Goal: Task Accomplishment & Management: Complete application form

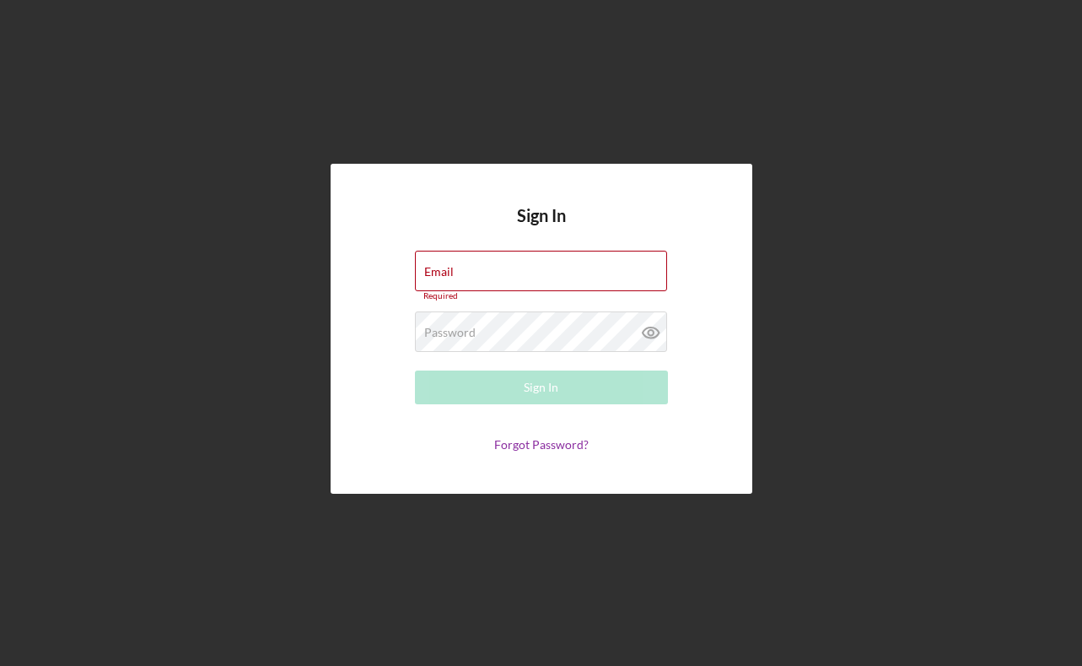
type input "[PERSON_NAME][EMAIL_ADDRESS][DOMAIN_NAME]"
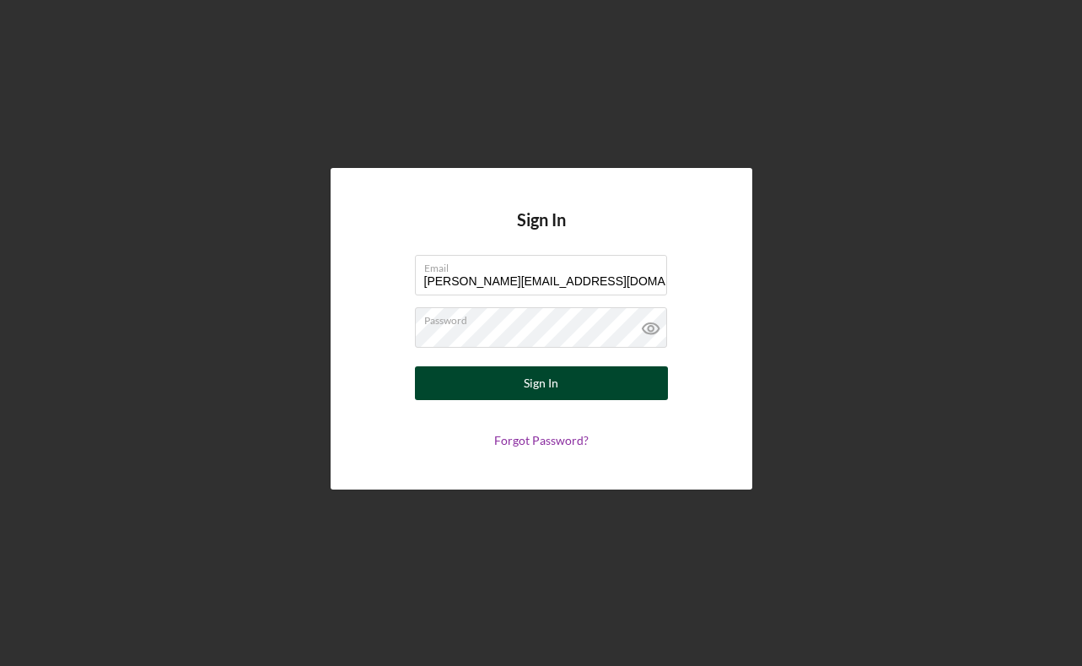
click at [543, 382] on div "Sign In" at bounding box center [541, 383] width 35 height 34
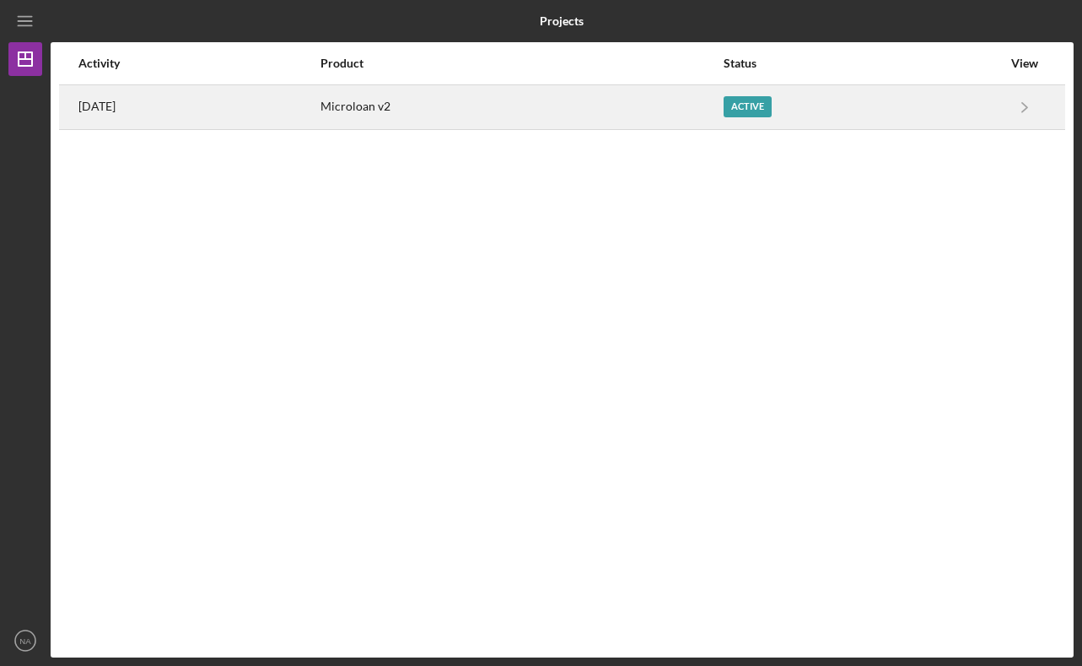
click at [772, 112] on div "Active" at bounding box center [748, 106] width 48 height 21
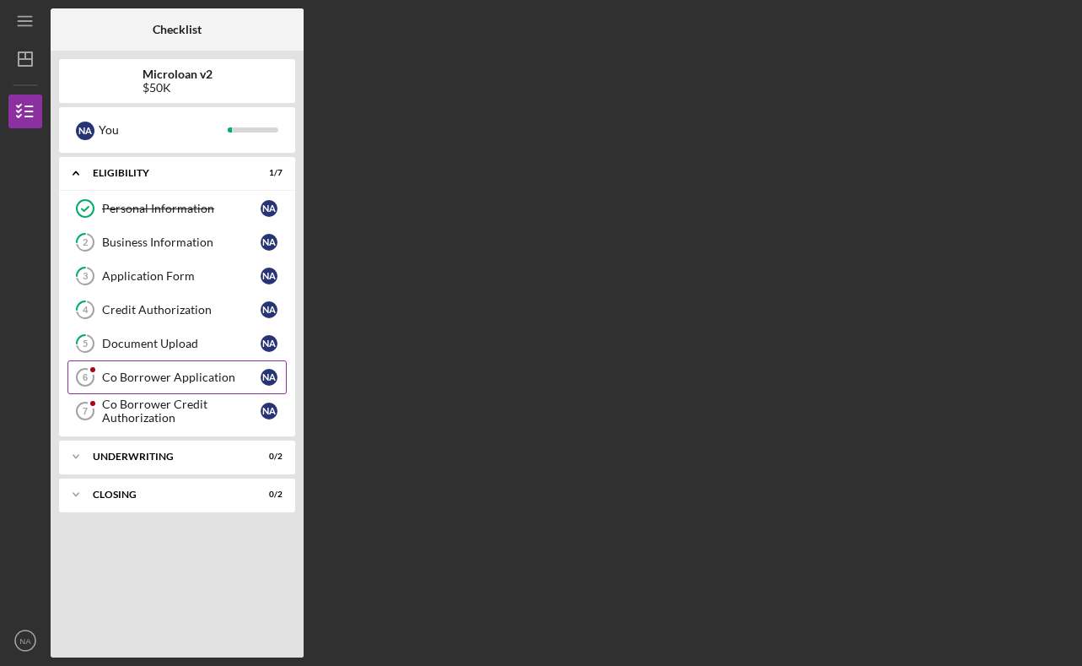
click at [216, 382] on div "Co Borrower Application" at bounding box center [181, 376] width 159 height 13
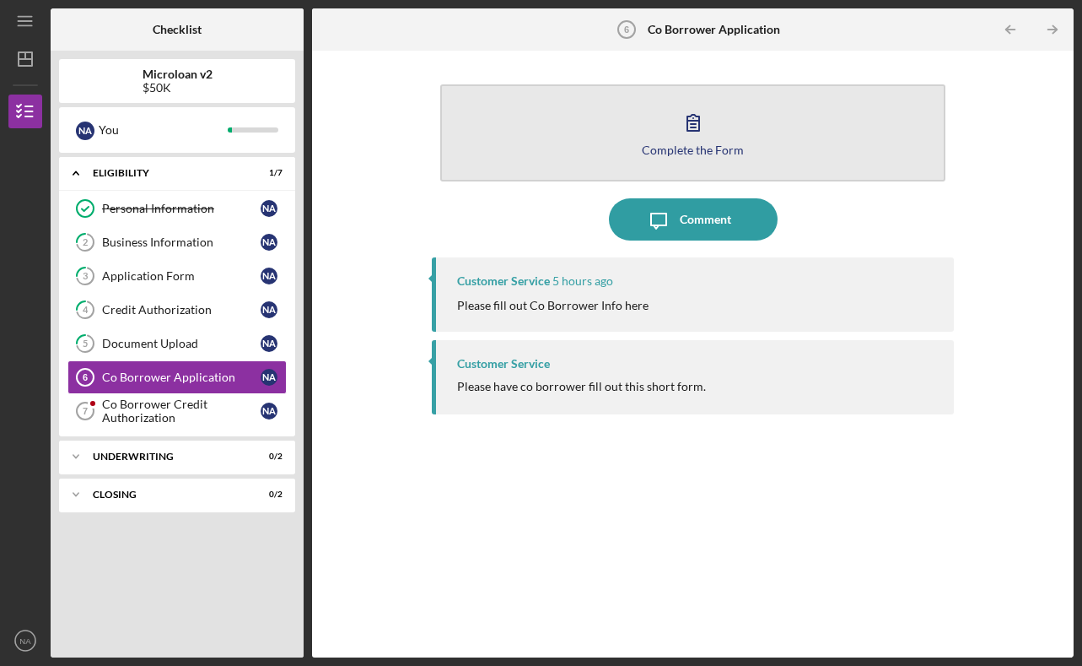
click at [697, 151] on div "Complete the Form" at bounding box center [693, 149] width 102 height 13
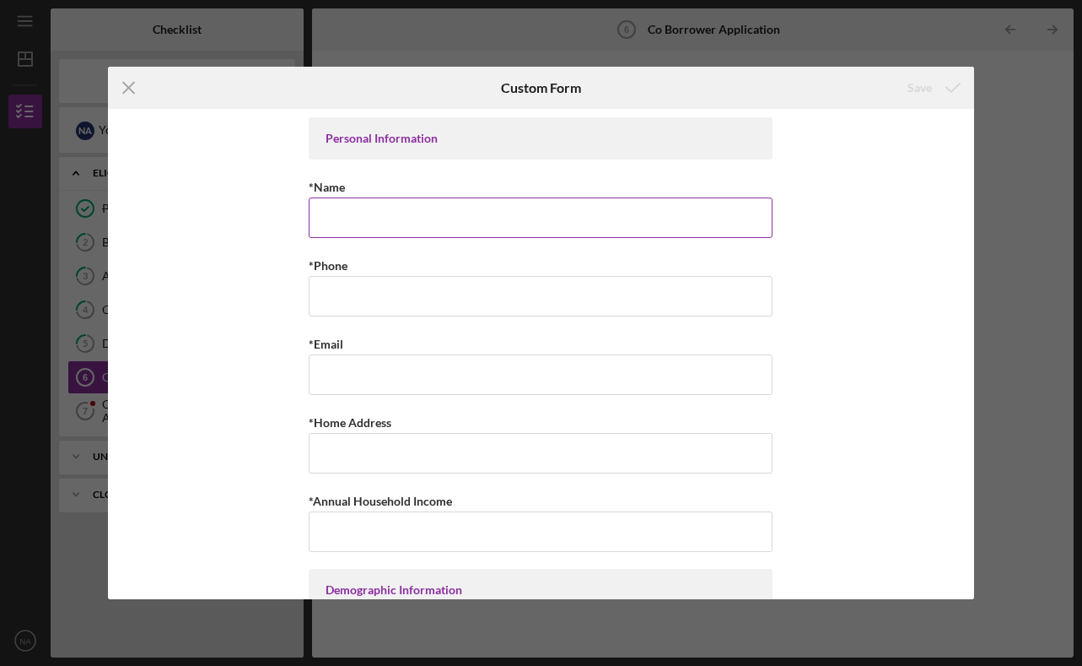
click at [425, 207] on input "*Name" at bounding box center [541, 217] width 464 height 40
type input "N"
type input "[PERSON_NAME]"
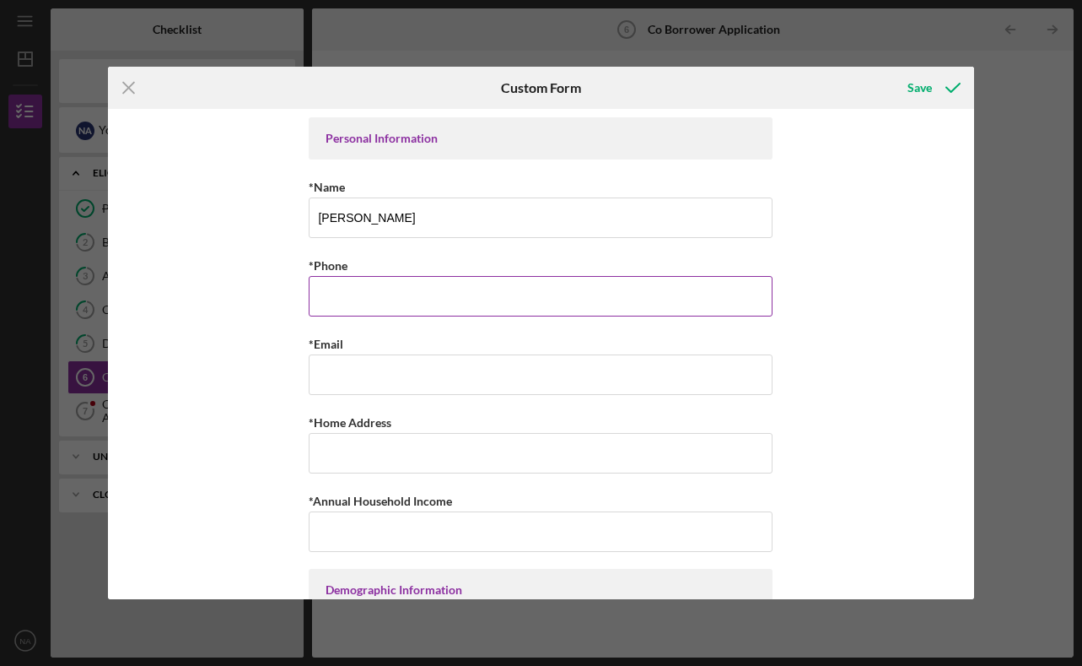
click at [359, 279] on input "*Phone" at bounding box center [541, 296] width 464 height 40
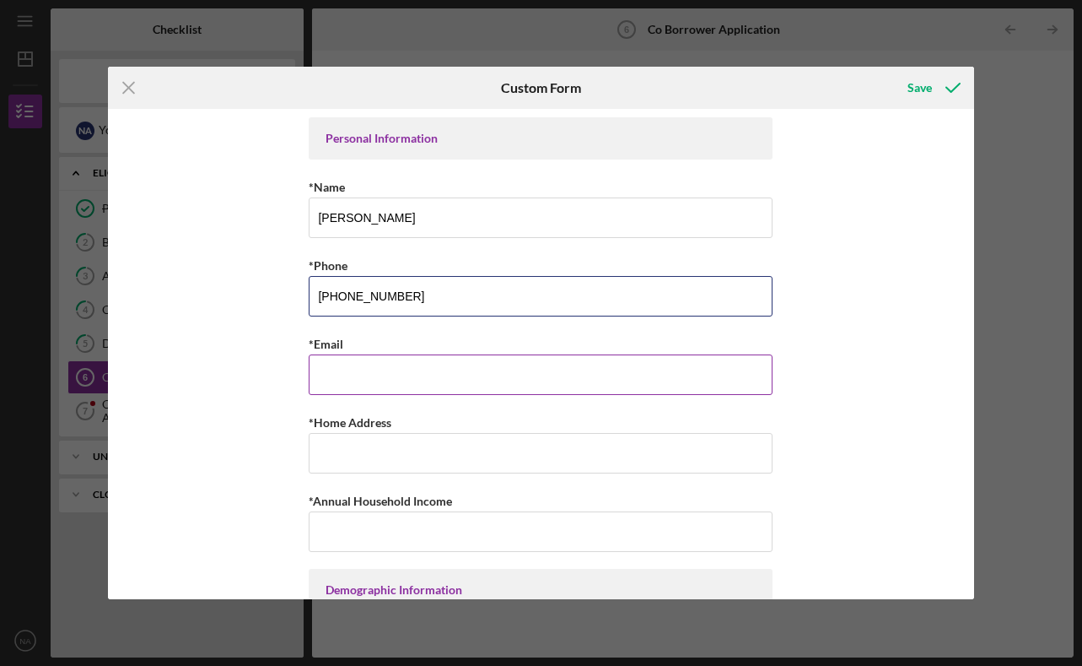
type input "[PHONE_NUMBER]"
click at [331, 367] on input "*Email" at bounding box center [541, 374] width 464 height 40
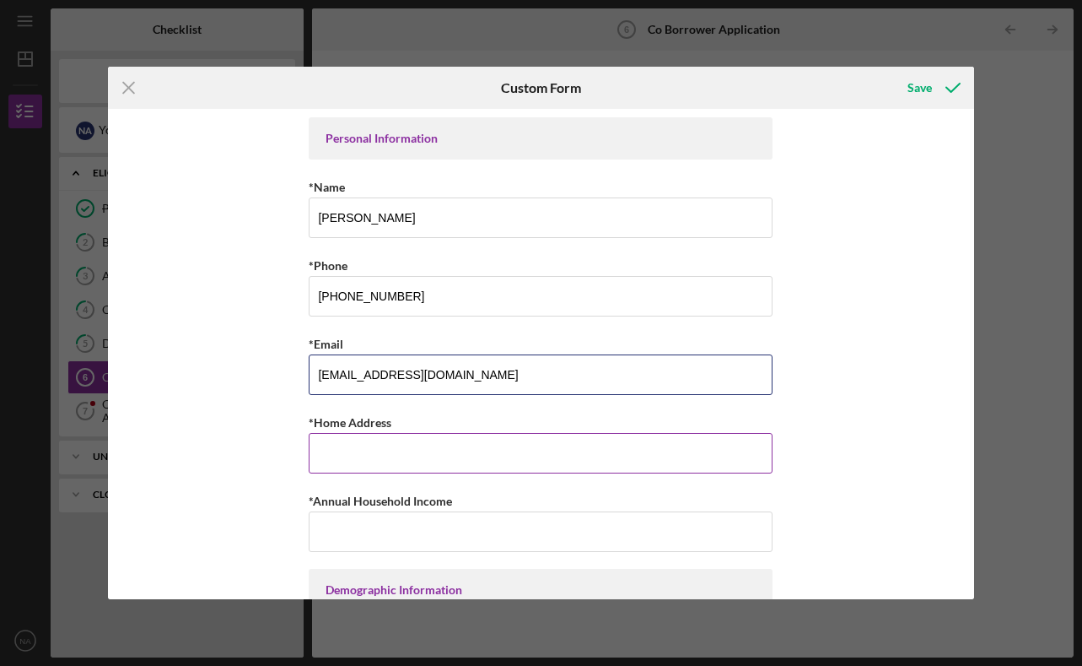
type input "[EMAIL_ADDRESS][DOMAIN_NAME]"
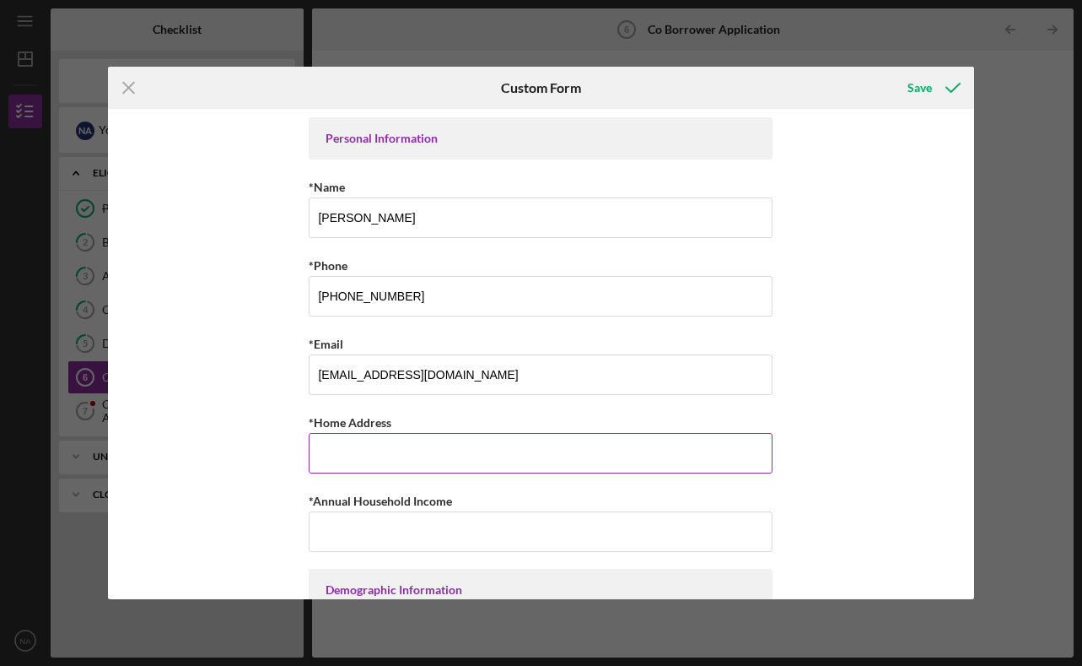
click at [336, 458] on input "*Home Address" at bounding box center [541, 453] width 464 height 40
type input "1838 N EDISON ST"
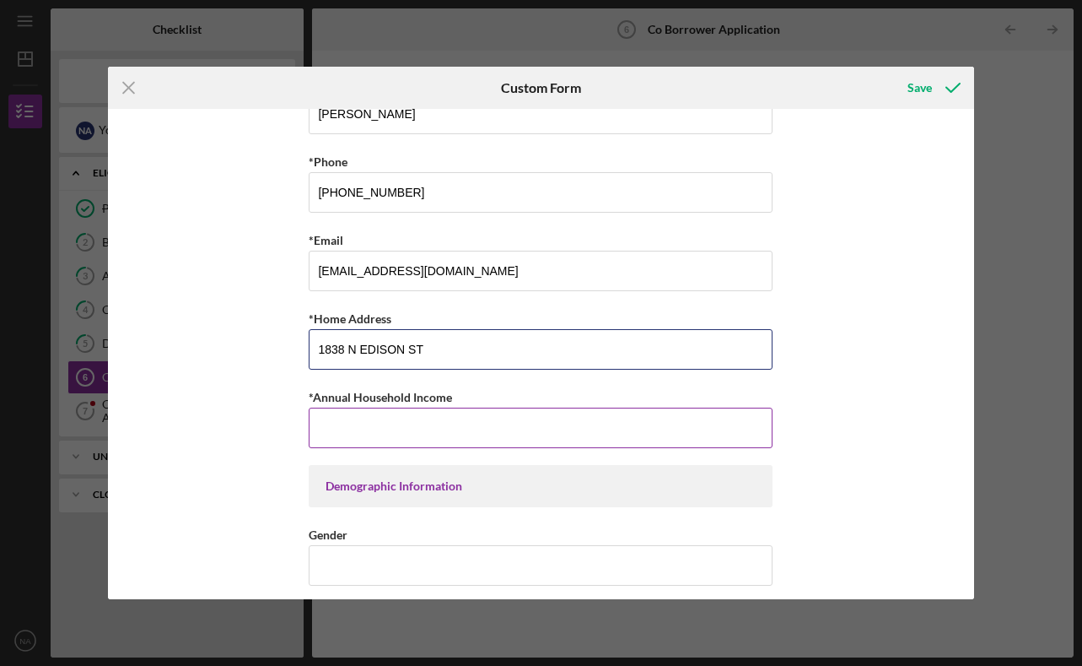
scroll to position [123, 0]
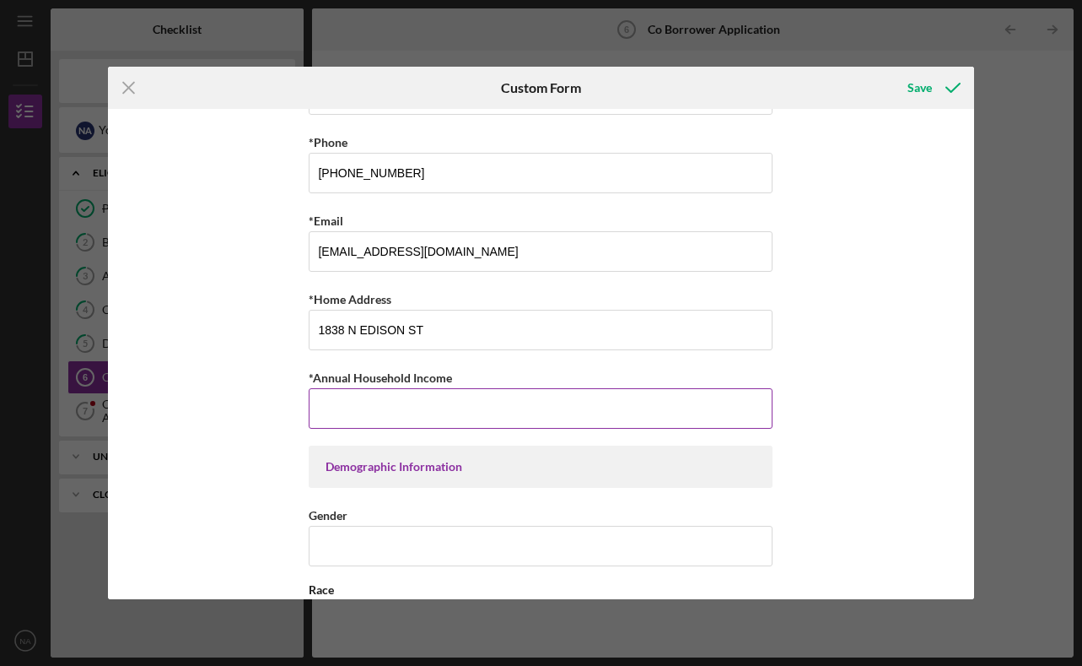
click at [410, 402] on input "*Annual Household Income" at bounding box center [541, 408] width 464 height 40
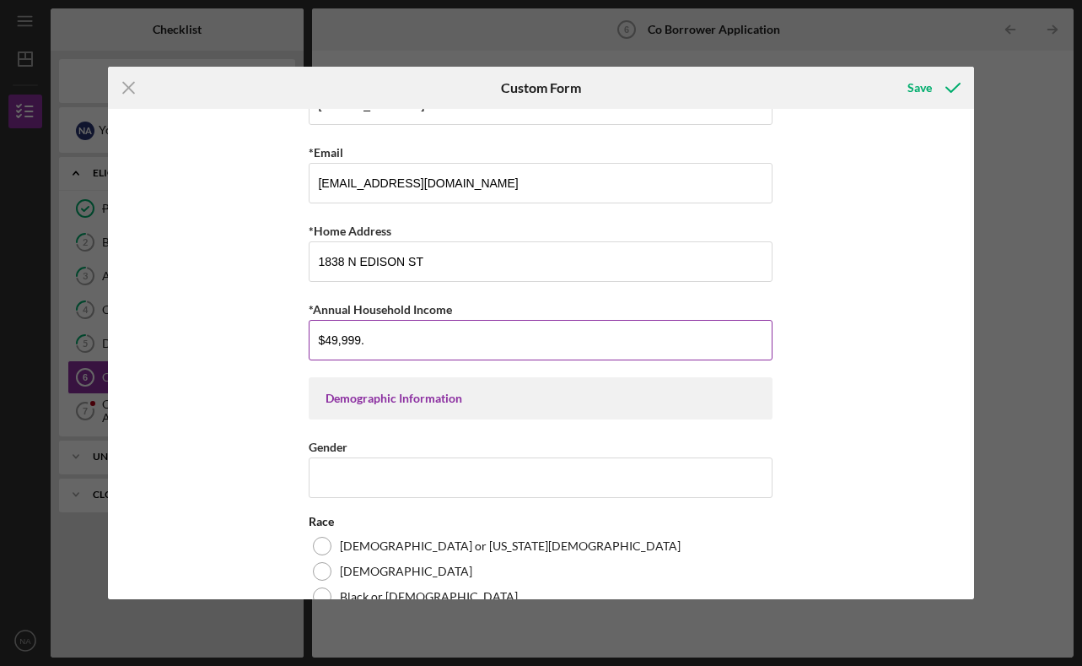
scroll to position [205, 0]
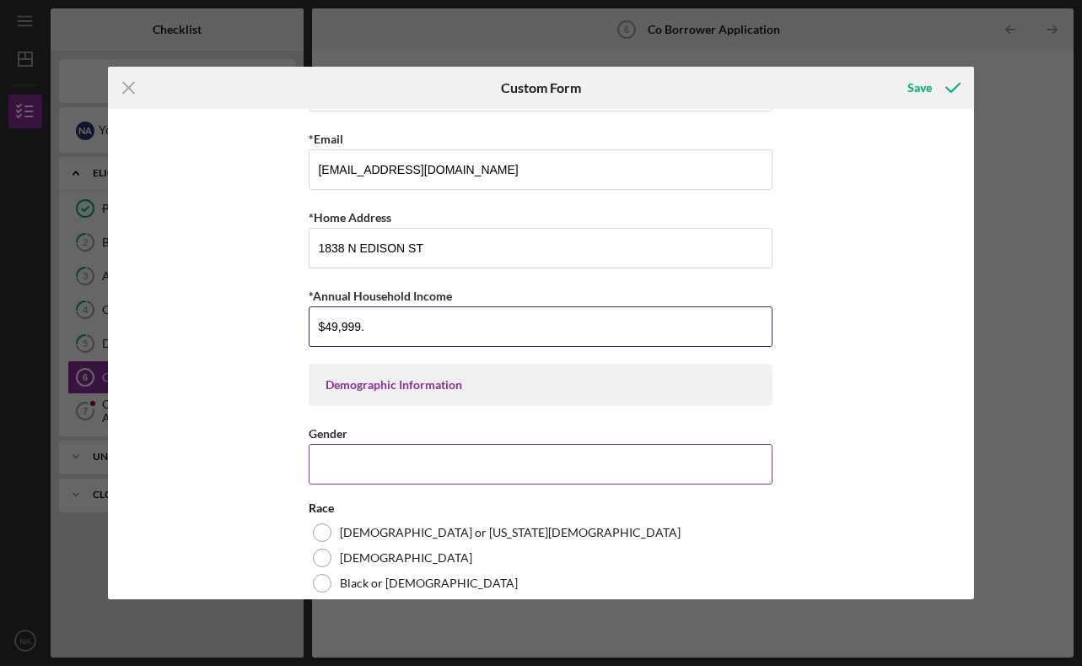
type input "$49,999."
click at [396, 474] on input "Gender" at bounding box center [541, 464] width 464 height 40
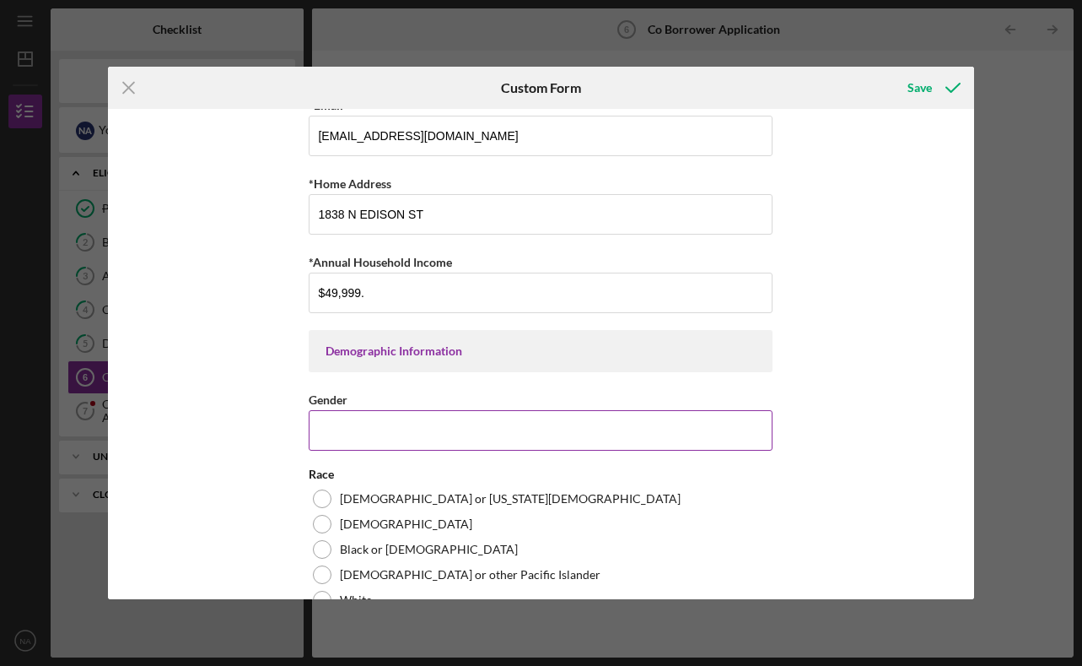
scroll to position [262, 0]
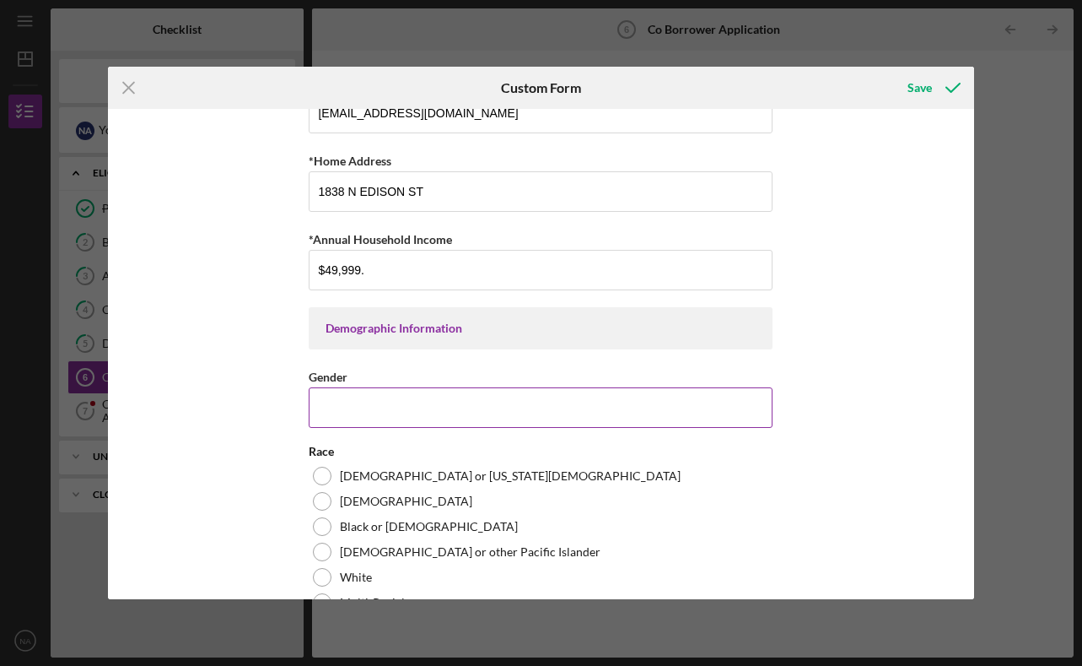
type input "m"
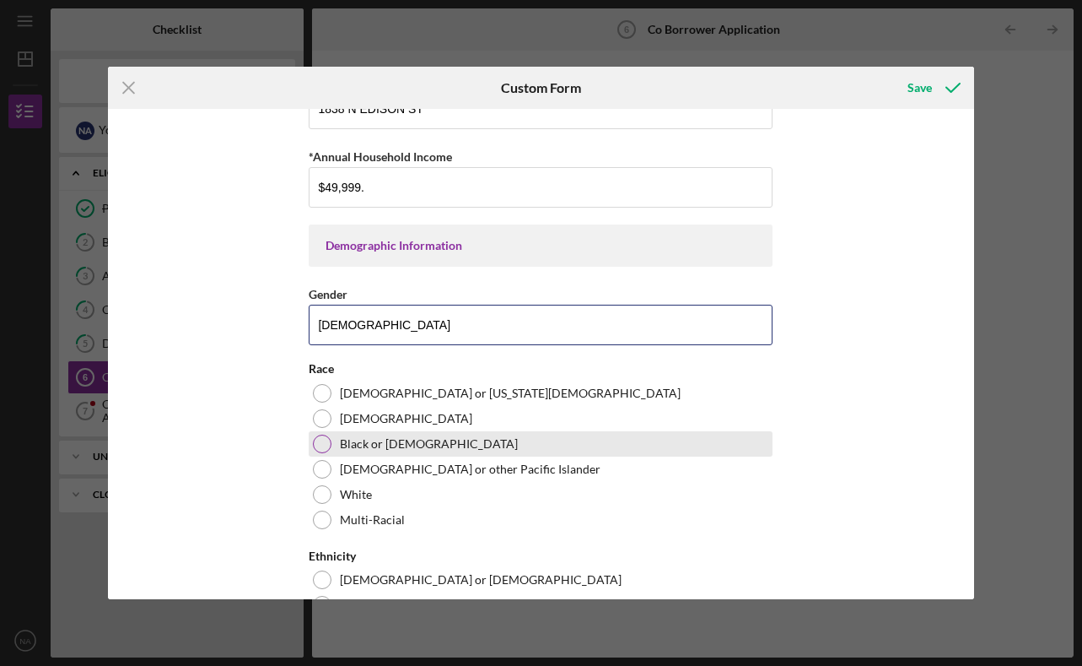
scroll to position [346, 0]
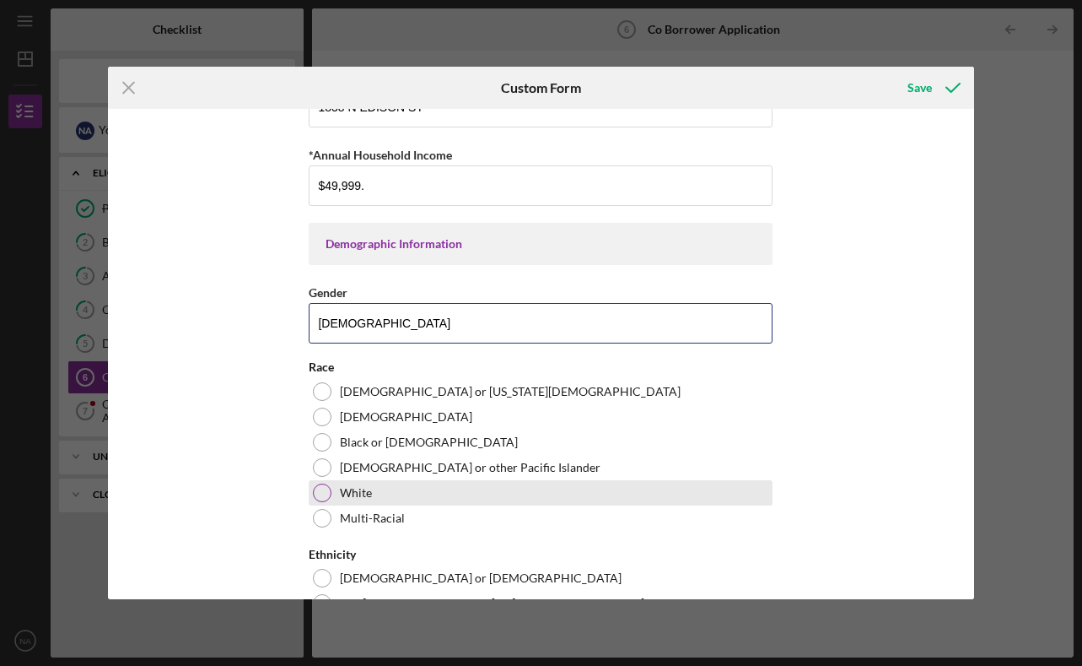
type input "[DEMOGRAPHIC_DATA]"
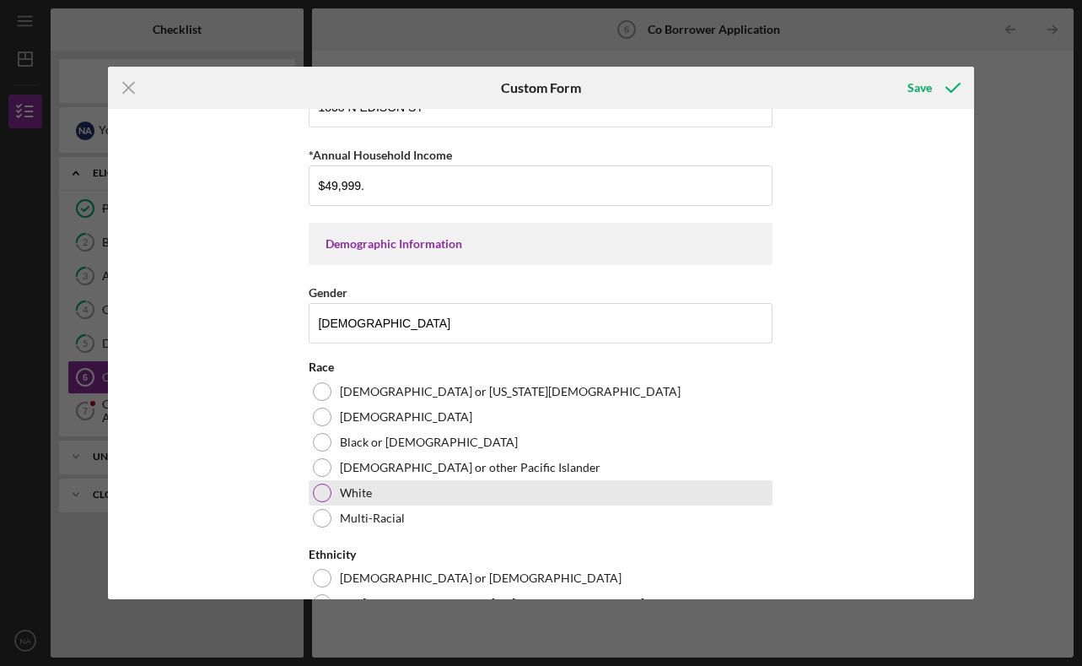
click at [322, 493] on div at bounding box center [322, 492] width 19 height 19
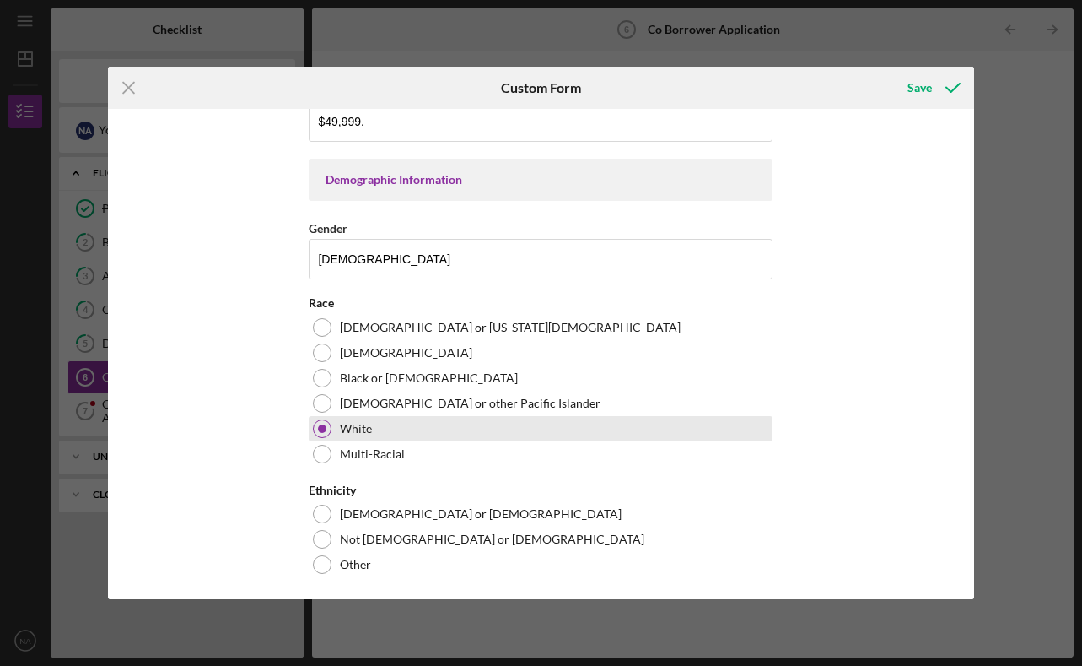
scroll to position [413, 0]
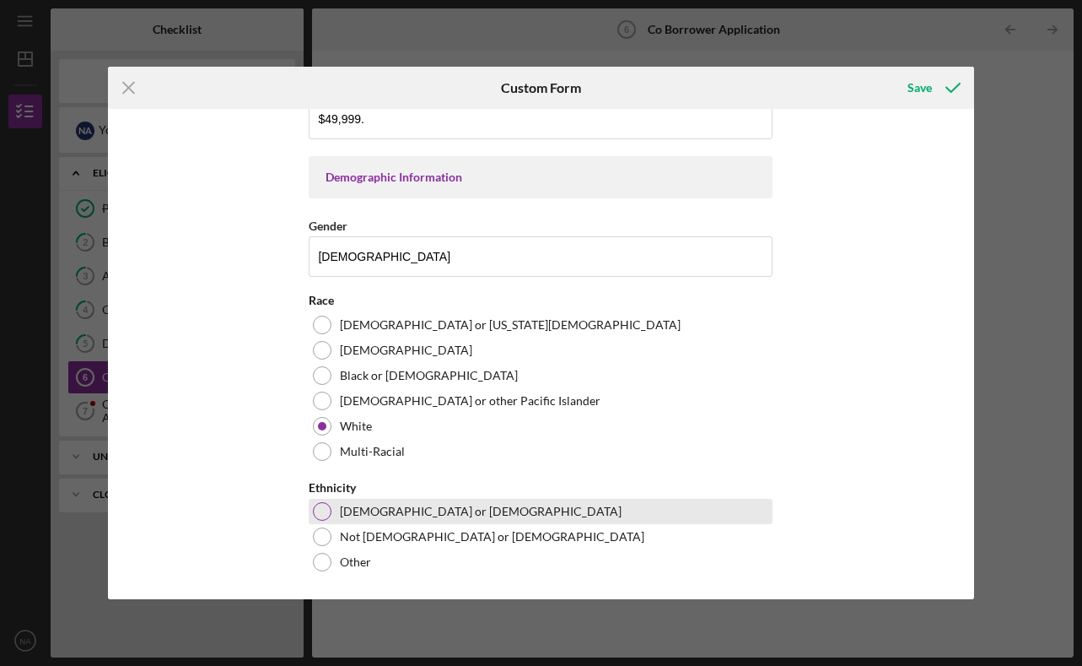
click at [326, 507] on div at bounding box center [322, 511] width 19 height 19
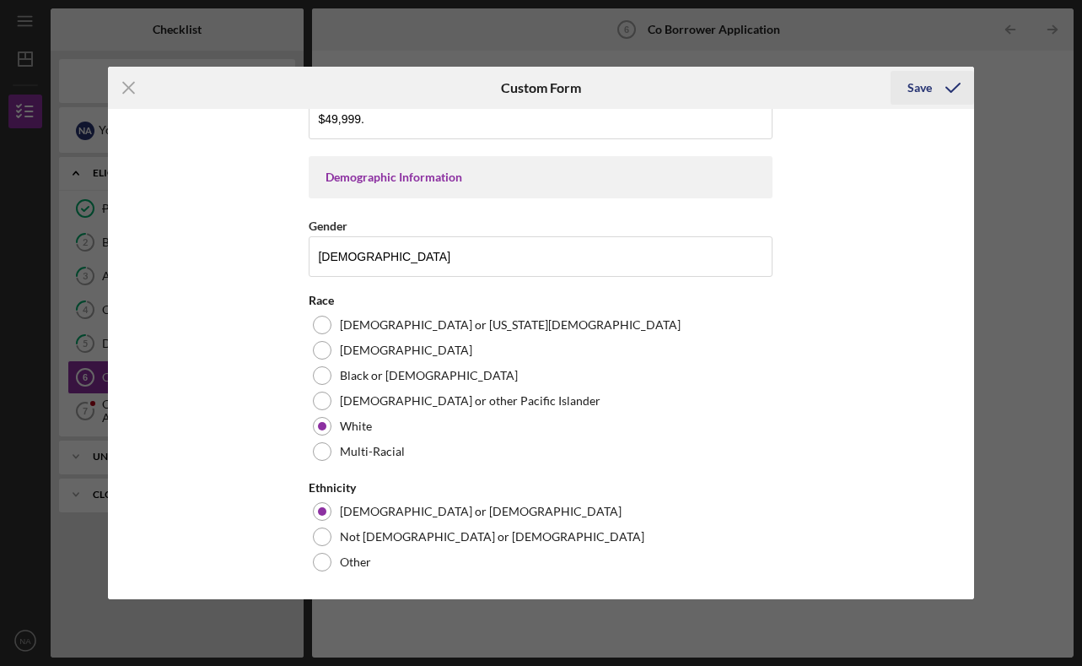
click at [923, 85] on div "Save" at bounding box center [920, 88] width 24 height 34
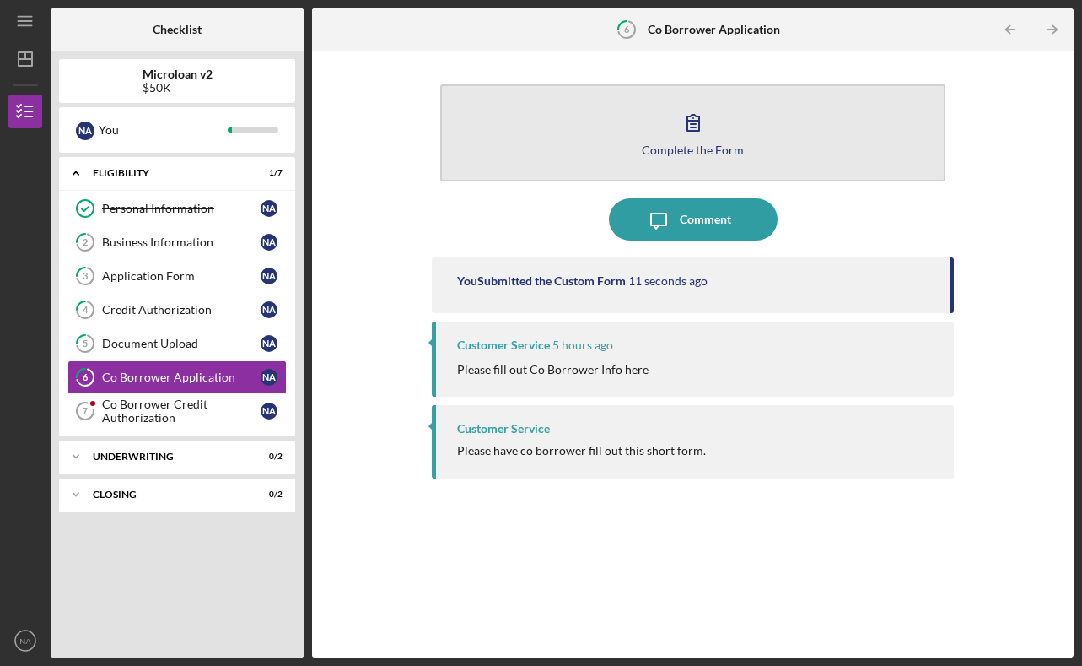
click at [704, 152] on div "Complete the Form" at bounding box center [693, 149] width 102 height 13
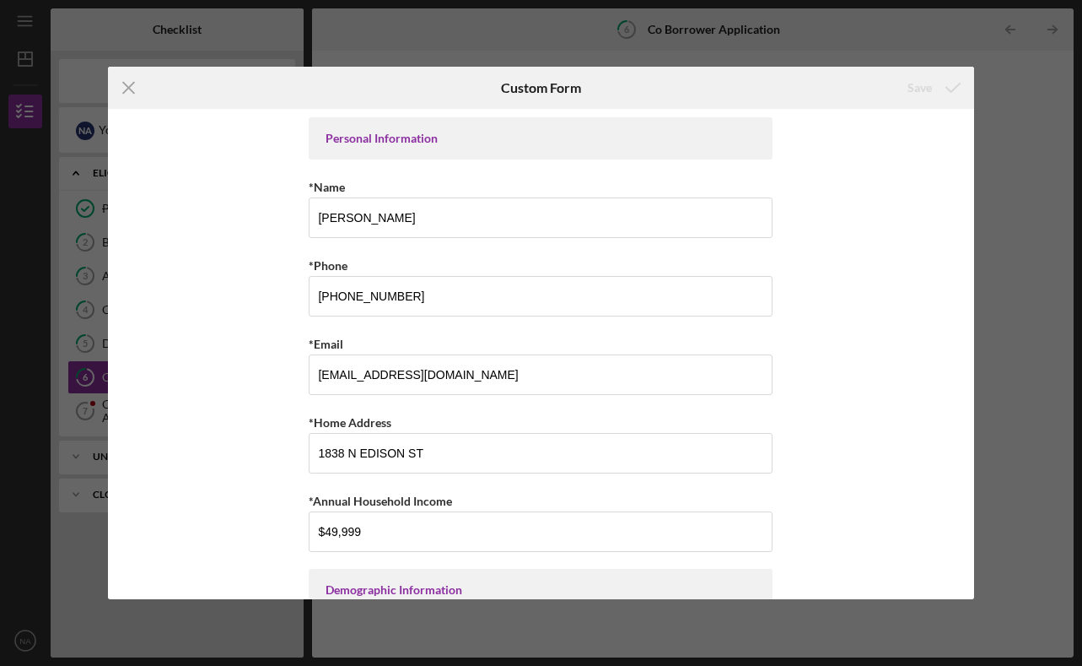
click at [931, 54] on div "Icon/Menu Close Custom Form Save Personal Information *Name [PERSON_NAME] *Phon…" at bounding box center [541, 333] width 1082 height 666
click at [132, 86] on icon "Icon/Menu Close" at bounding box center [129, 88] width 42 height 42
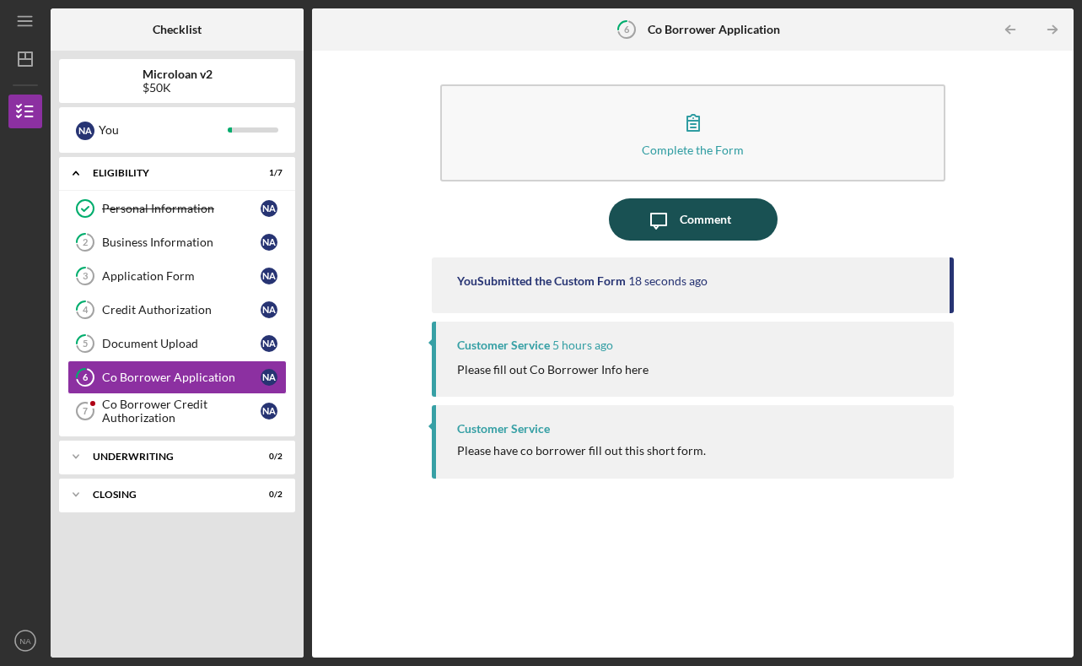
click at [698, 213] on div "Comment" at bounding box center [705, 219] width 51 height 42
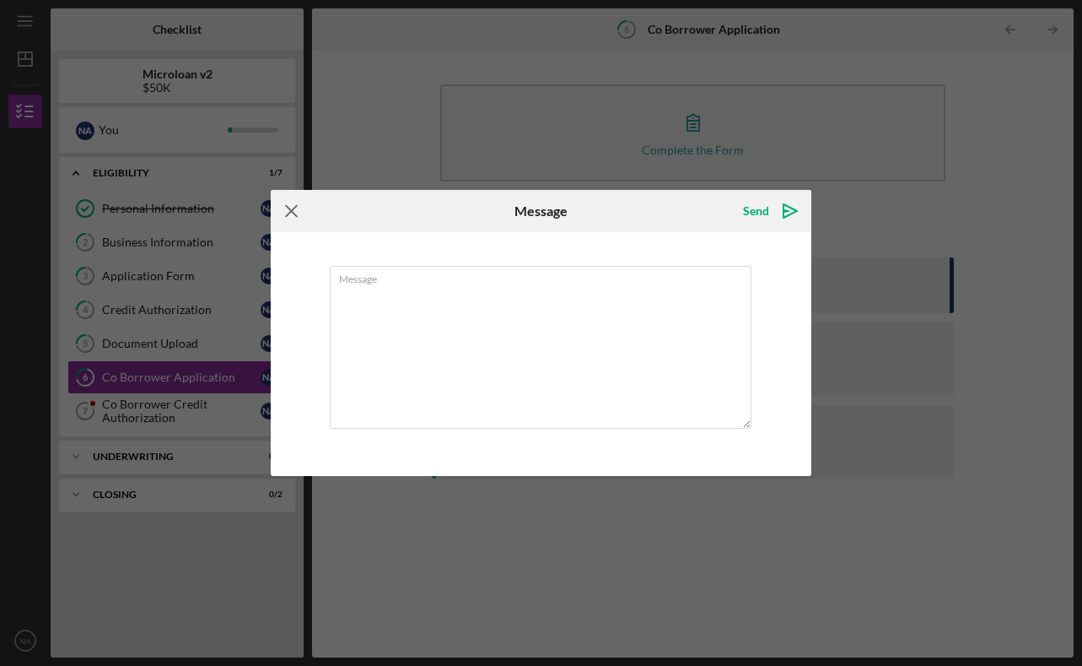
click at [291, 210] on icon "Icon/Menu Close" at bounding box center [292, 211] width 42 height 42
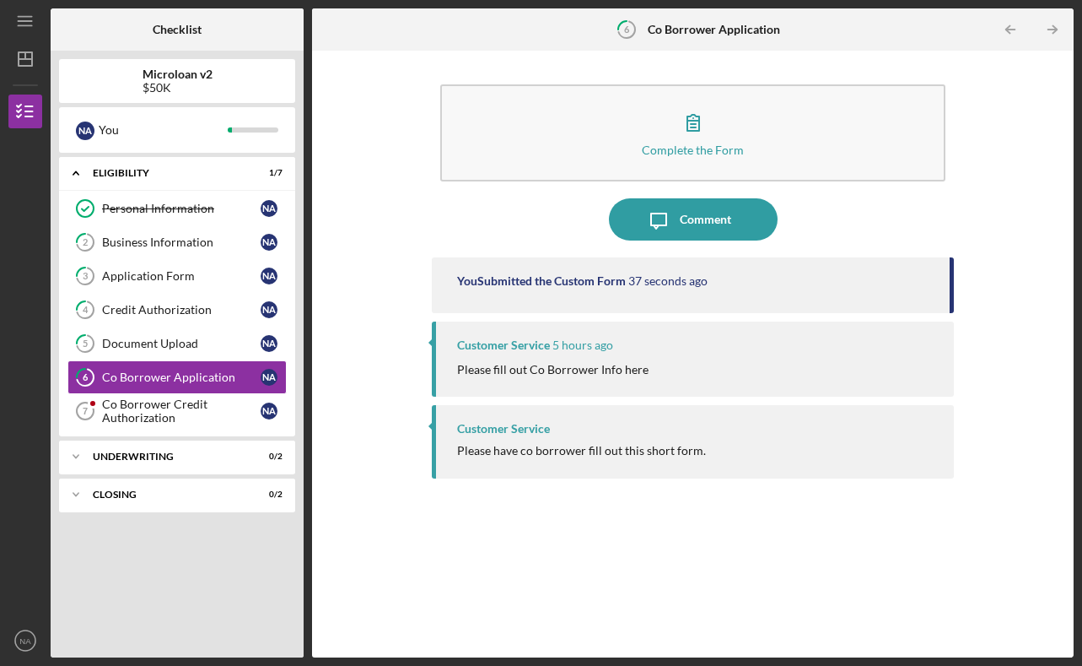
click at [555, 343] on time "5 hours ago" at bounding box center [583, 344] width 61 height 13
click at [754, 294] on div "You Submitted the Custom Form 43 seconds ago" at bounding box center [692, 285] width 521 height 56
click at [949, 289] on div "You Submitted the Custom Form 48 seconds ago" at bounding box center [692, 285] width 521 height 56
click at [182, 410] on div "Co Borrower Credit Authorization" at bounding box center [181, 410] width 159 height 27
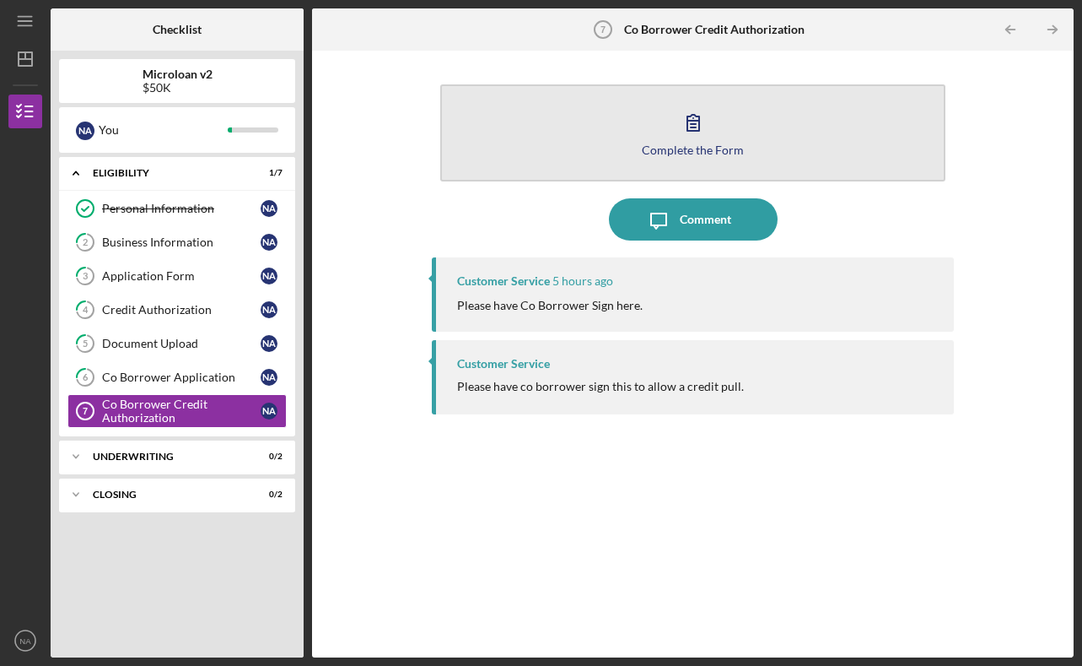
click at [662, 148] on div "Complete the Form" at bounding box center [693, 149] width 102 height 13
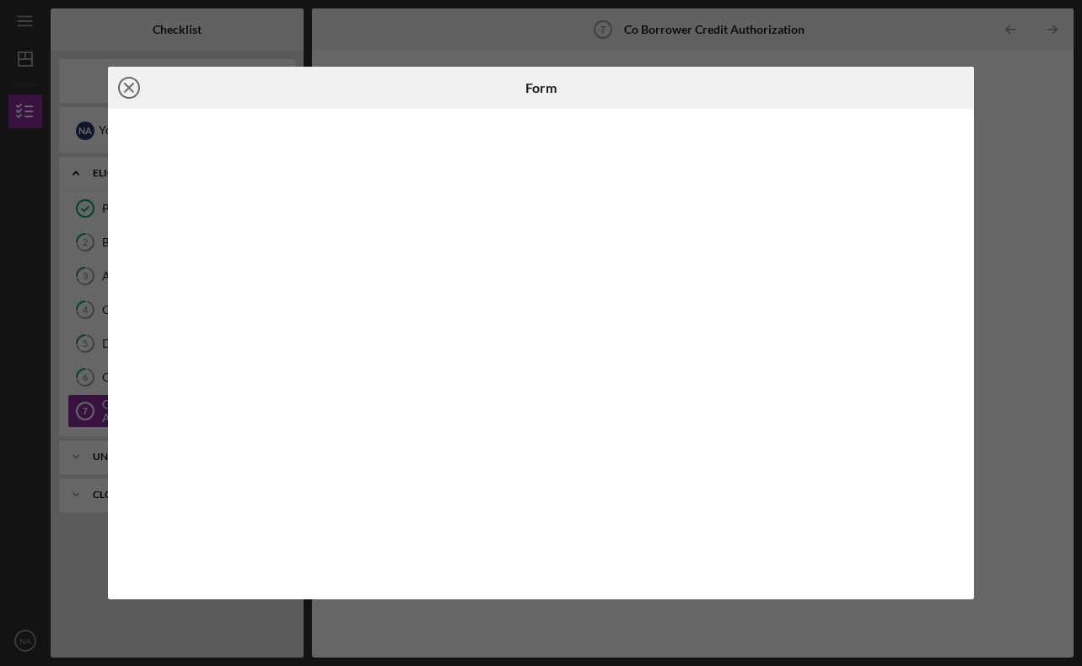
click at [127, 90] on icon "Icon/Close" at bounding box center [129, 88] width 42 height 42
